Goal: Task Accomplishment & Management: Manage account settings

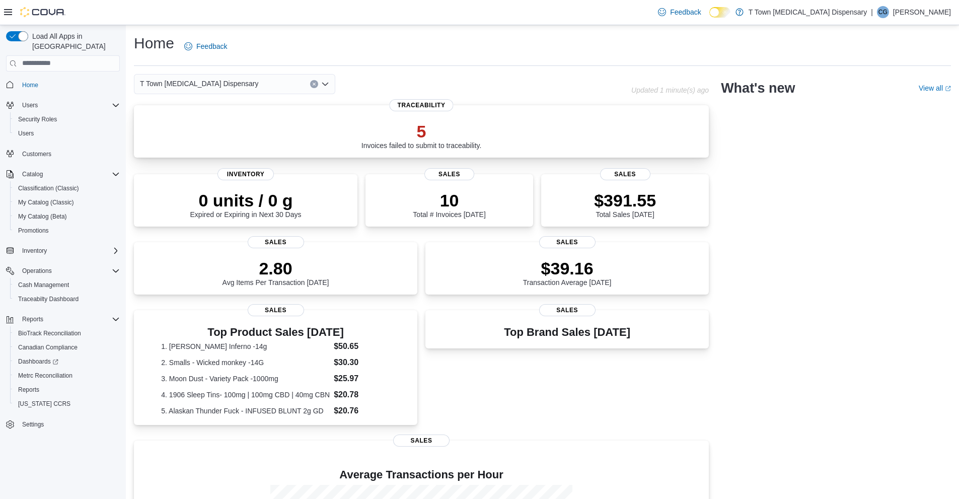
click at [285, 126] on div "5 Invoices failed to submit to traceability." at bounding box center [421, 133] width 559 height 32
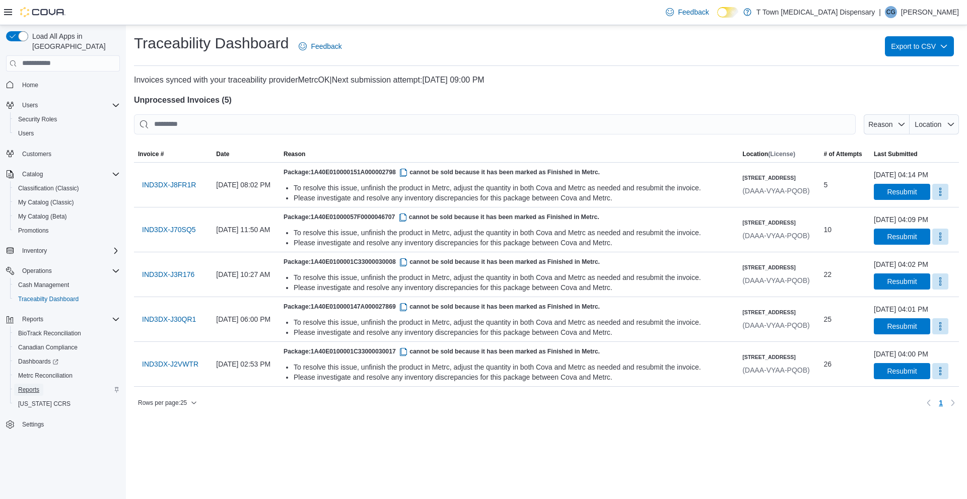
click at [28, 386] on span "Reports" at bounding box center [28, 390] width 21 height 8
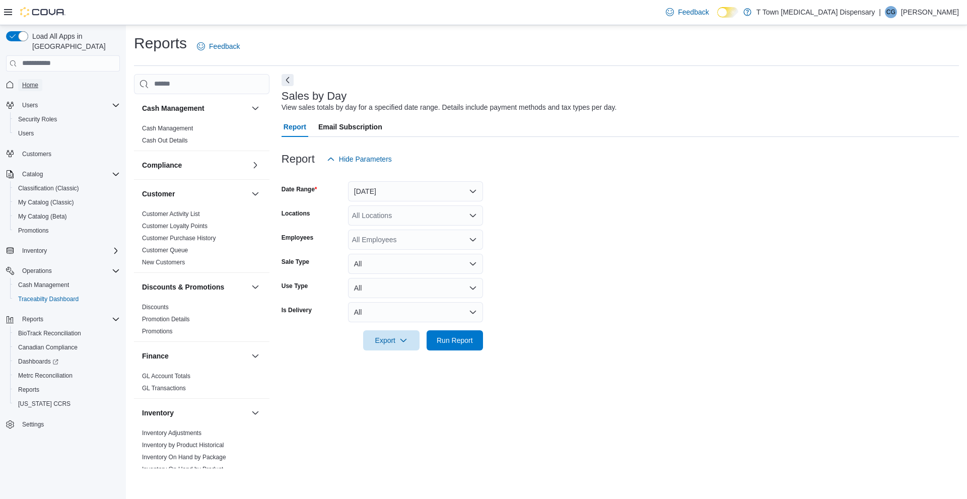
click at [34, 81] on span "Home" at bounding box center [30, 85] width 16 height 8
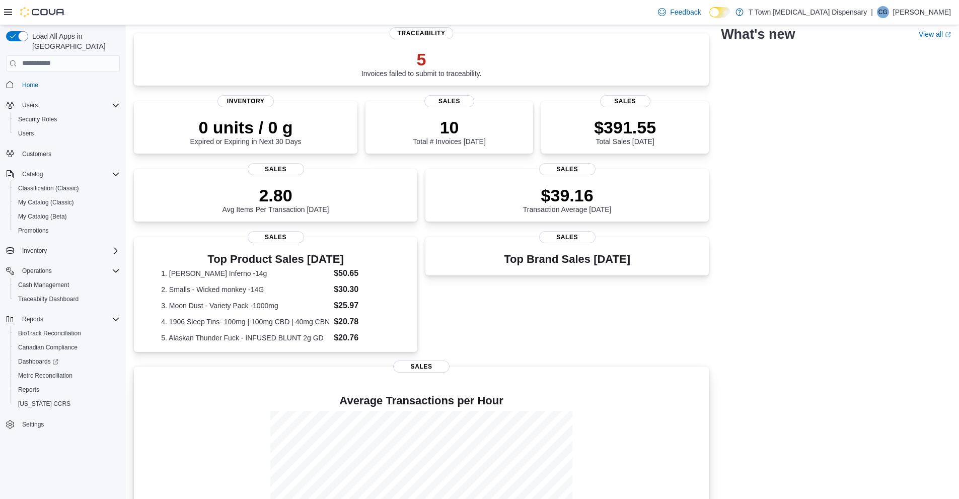
scroll to position [157, 0]
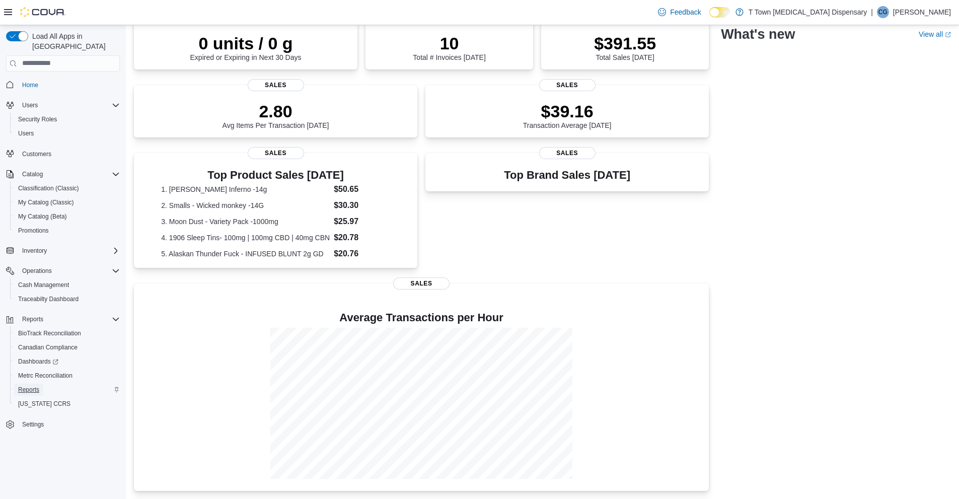
click at [33, 386] on span "Reports" at bounding box center [28, 390] width 21 height 8
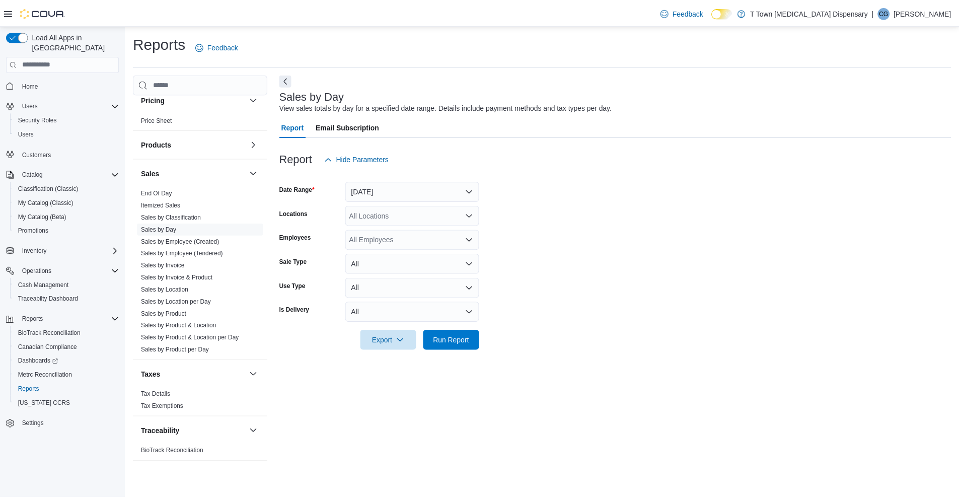
scroll to position [585, 0]
click at [32, 420] on span "Settings" at bounding box center [33, 424] width 22 height 8
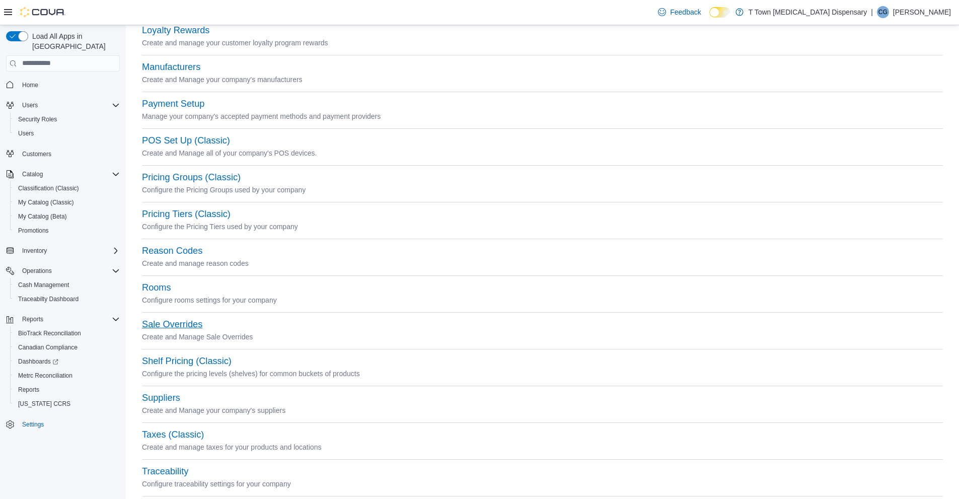
scroll to position [292, 0]
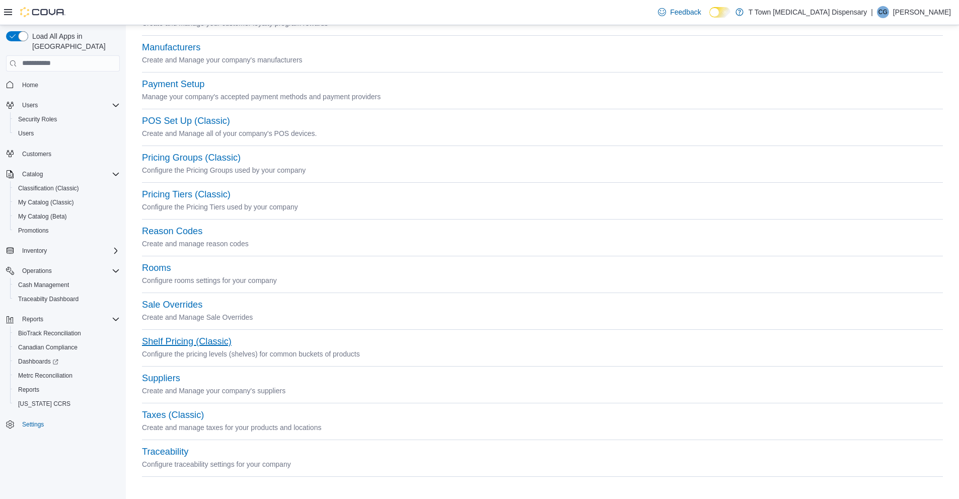
click at [202, 344] on button "Shelf Pricing (Classic)" at bounding box center [187, 341] width 90 height 11
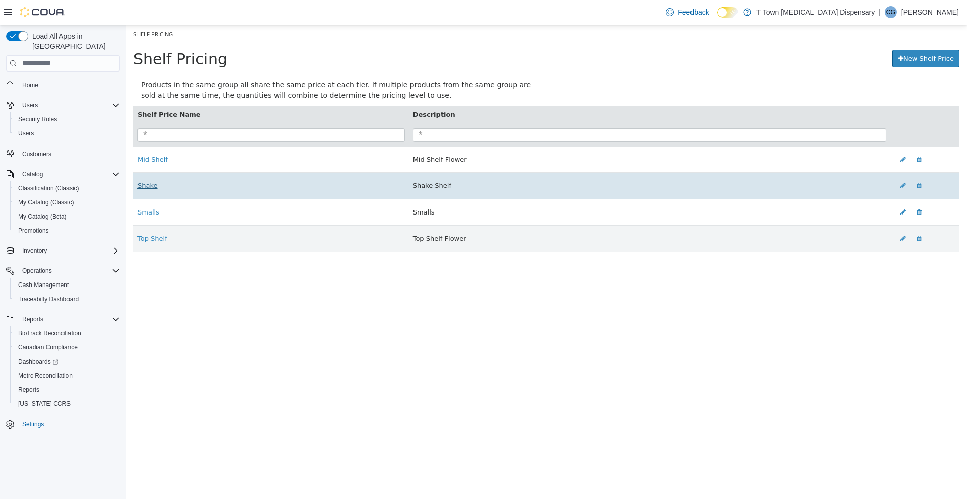
click at [150, 189] on link "Shake" at bounding box center [147, 185] width 20 height 8
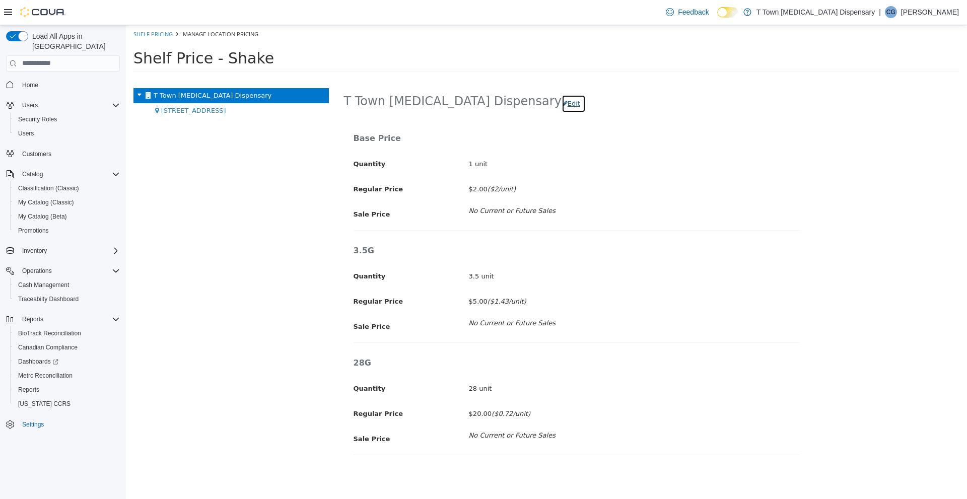
click at [565, 105] on button "Edit" at bounding box center [573, 103] width 24 height 18
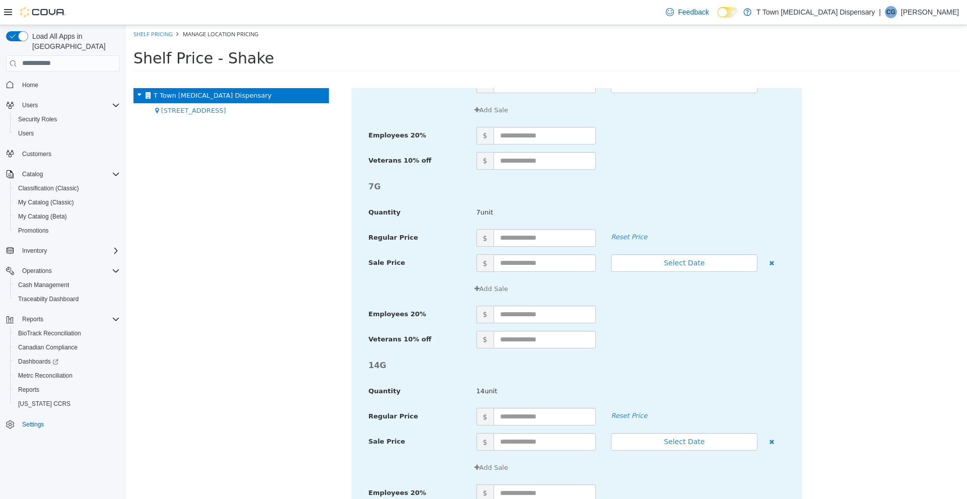
scroll to position [596, 0]
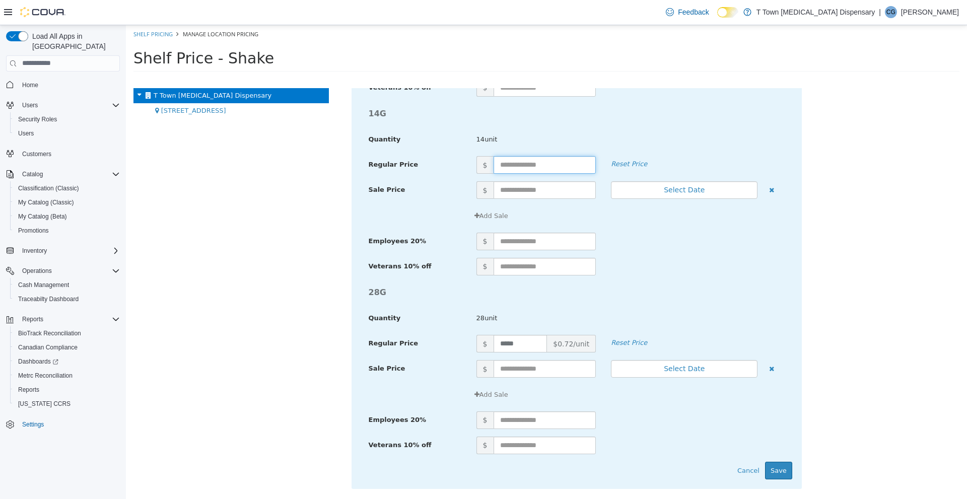
click at [523, 160] on input "text" at bounding box center [544, 165] width 103 height 18
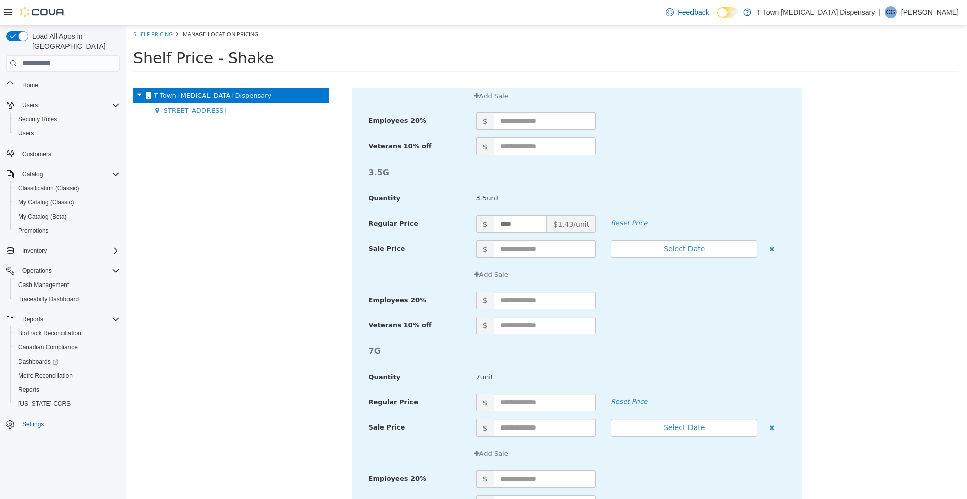
scroll to position [8, 0]
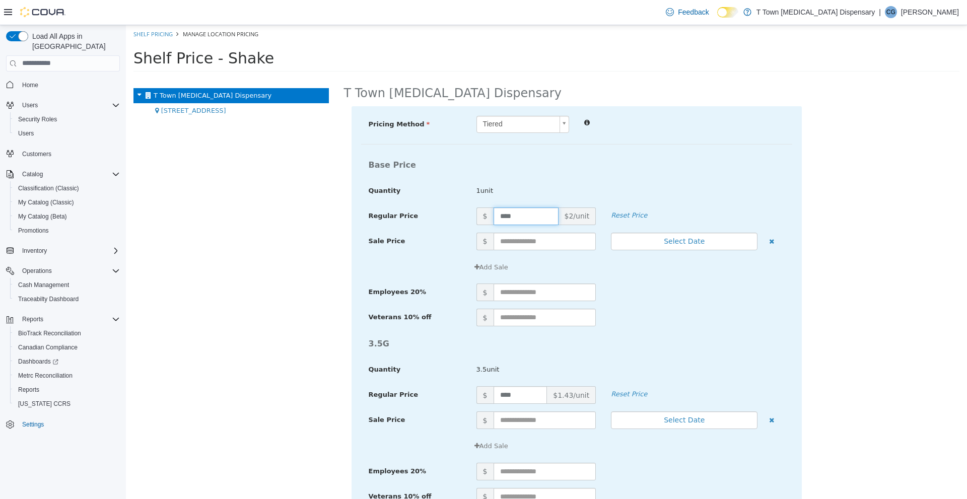
click at [528, 213] on input "****" at bounding box center [525, 216] width 65 height 18
type input "*"
click at [616, 158] on div "Base Price" at bounding box center [576, 165] width 431 height 20
click at [522, 210] on input "*" at bounding box center [525, 216] width 65 height 18
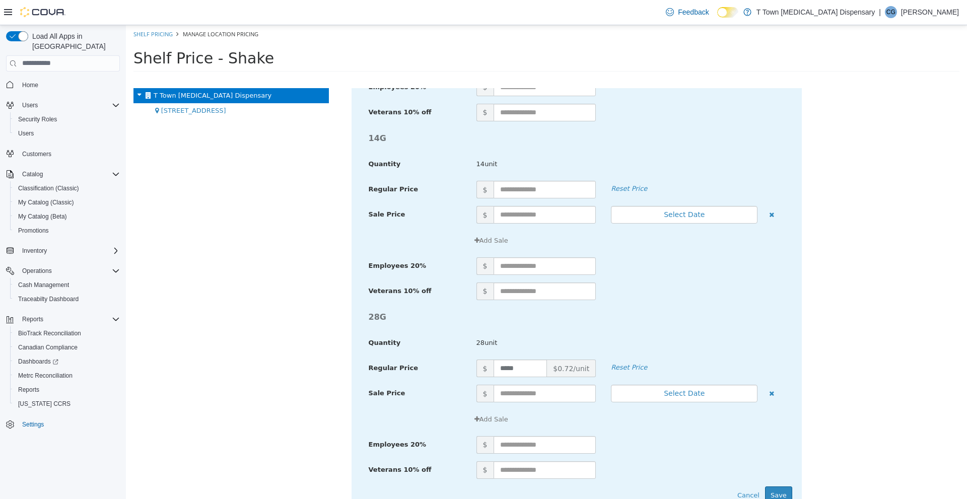
scroll to position [596, 0]
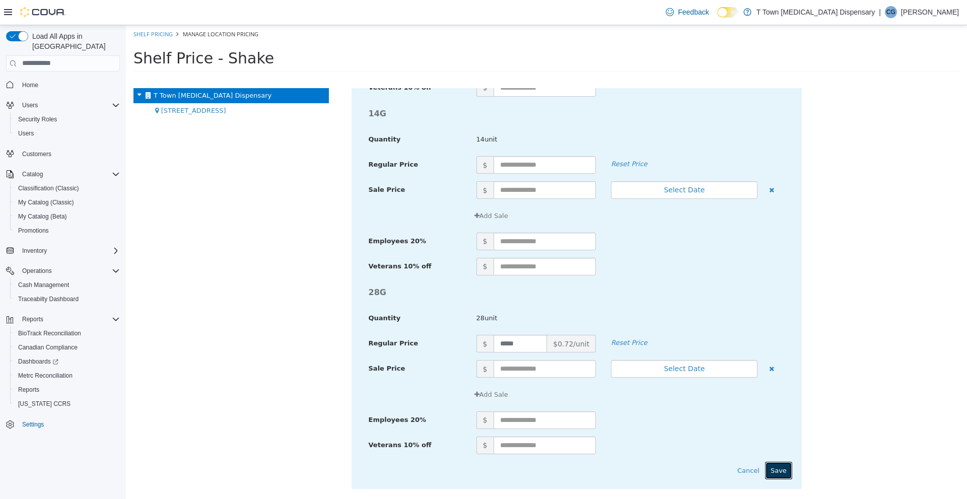
click at [774, 468] on button "Save" at bounding box center [778, 470] width 27 height 18
